Goal: Transaction & Acquisition: Purchase product/service

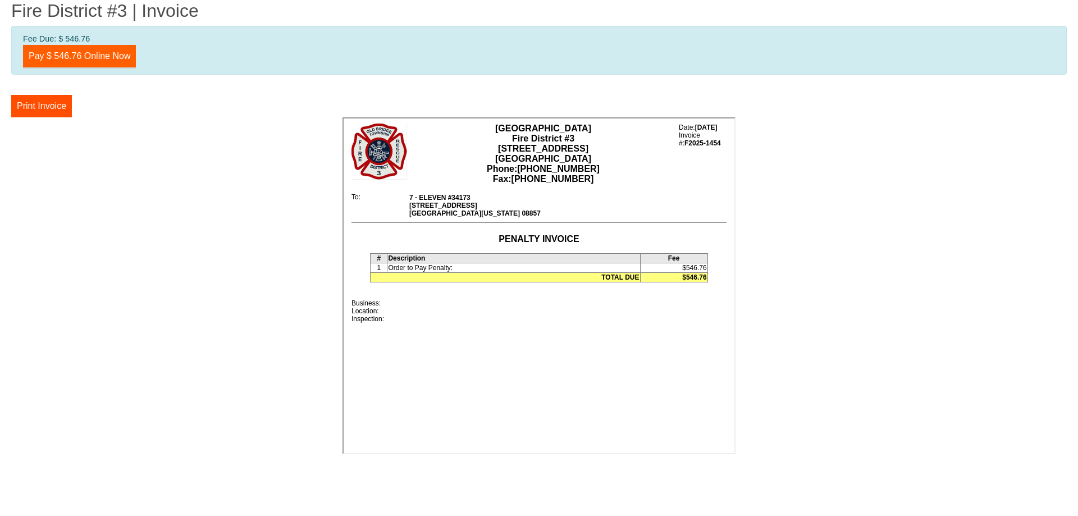
click at [97, 49] on link "Pay $ 546.76 Online Now" at bounding box center [79, 56] width 113 height 22
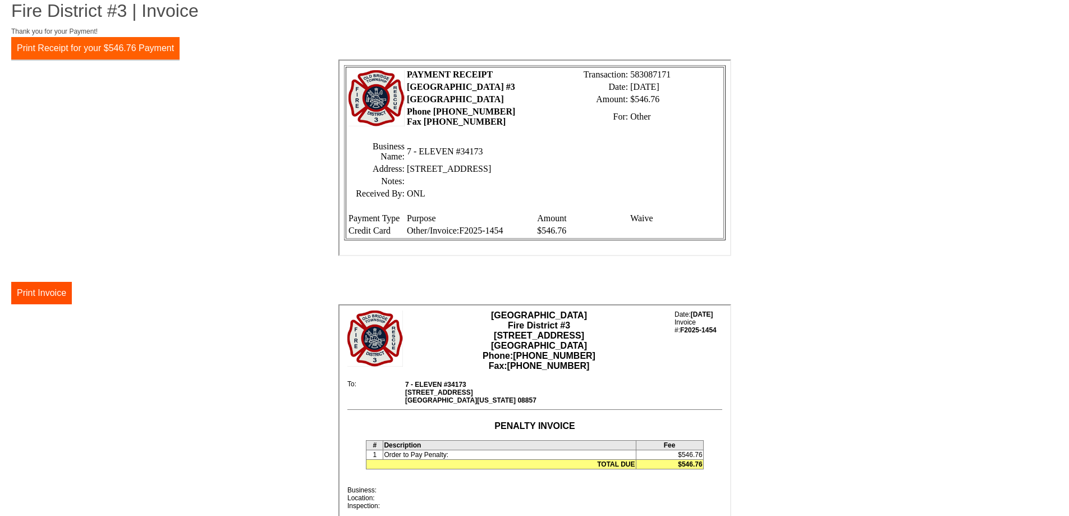
click at [63, 47] on button "Print Receipt for your $546.76 Payment" at bounding box center [95, 48] width 168 height 22
click at [34, 290] on button "Print Invoice" at bounding box center [41, 293] width 61 height 22
